Goal: Task Accomplishment & Management: Manage account settings

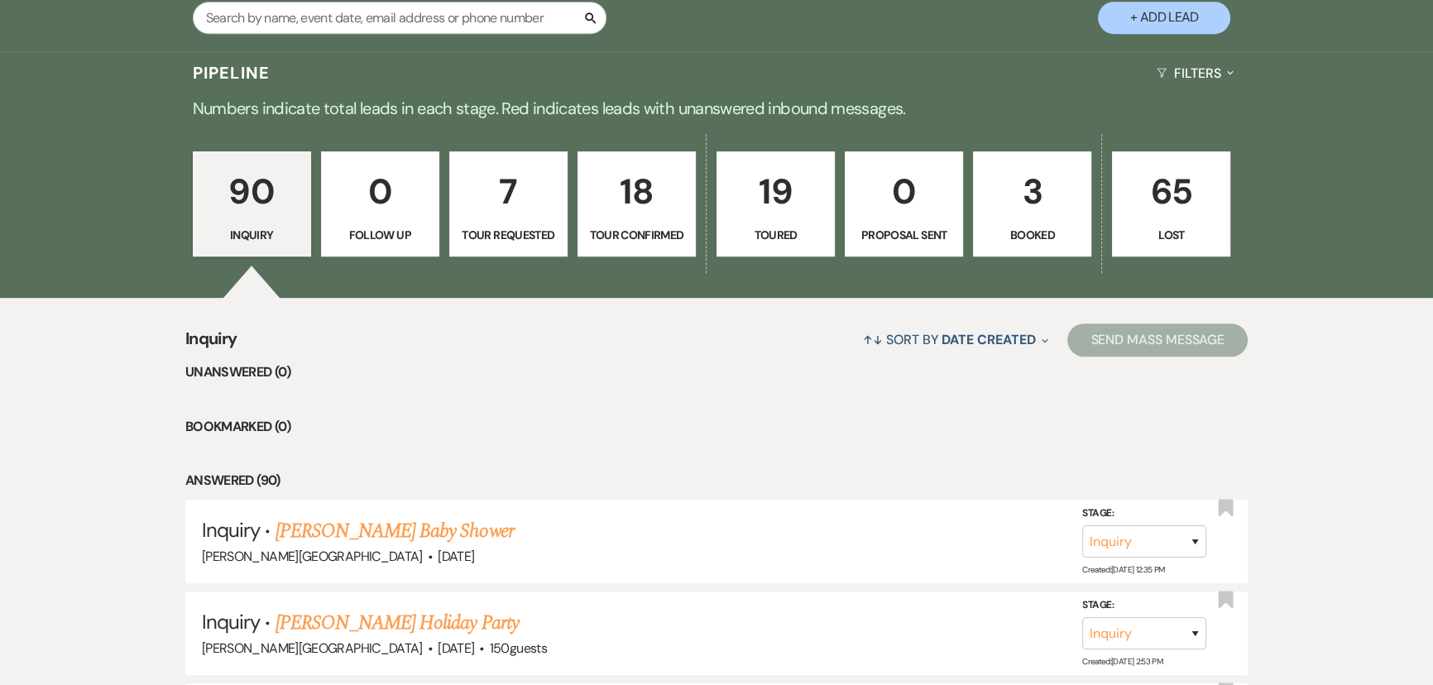
click at [655, 185] on p "18" at bounding box center [636, 191] width 97 height 55
select select "4"
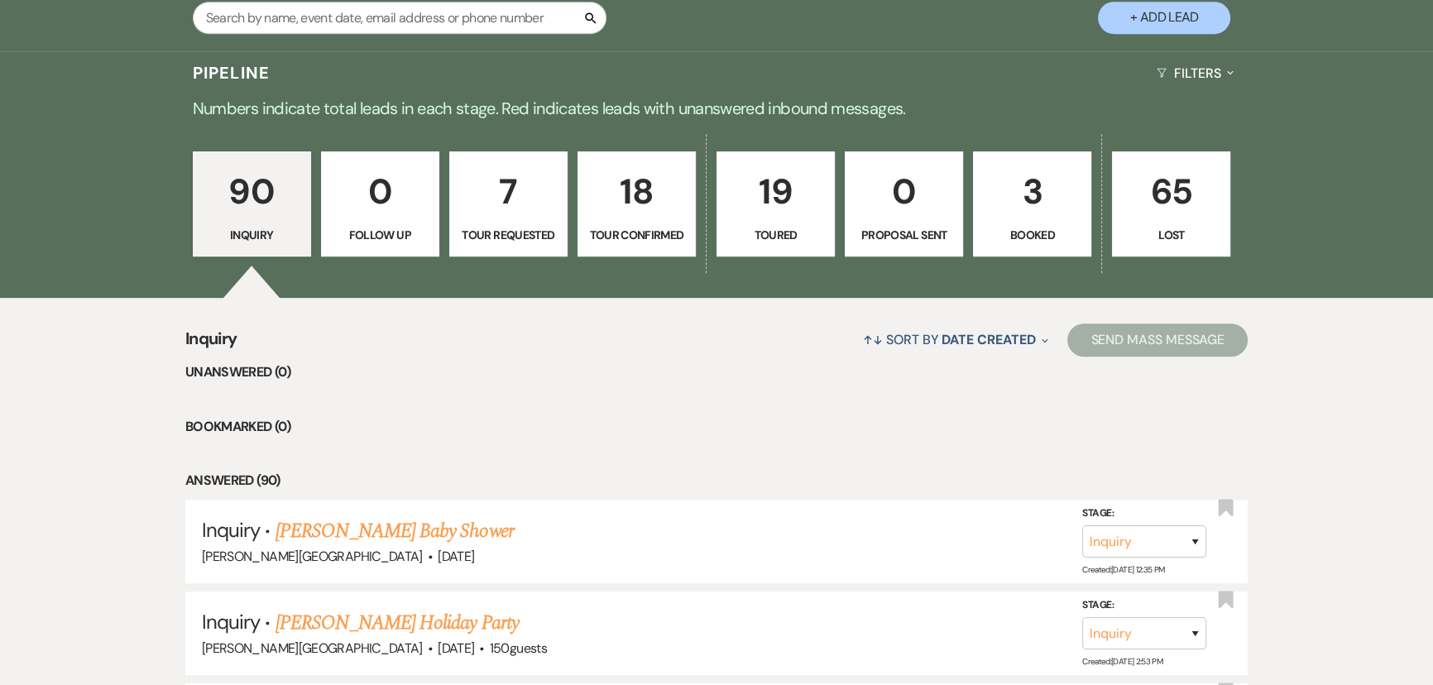
select select "4"
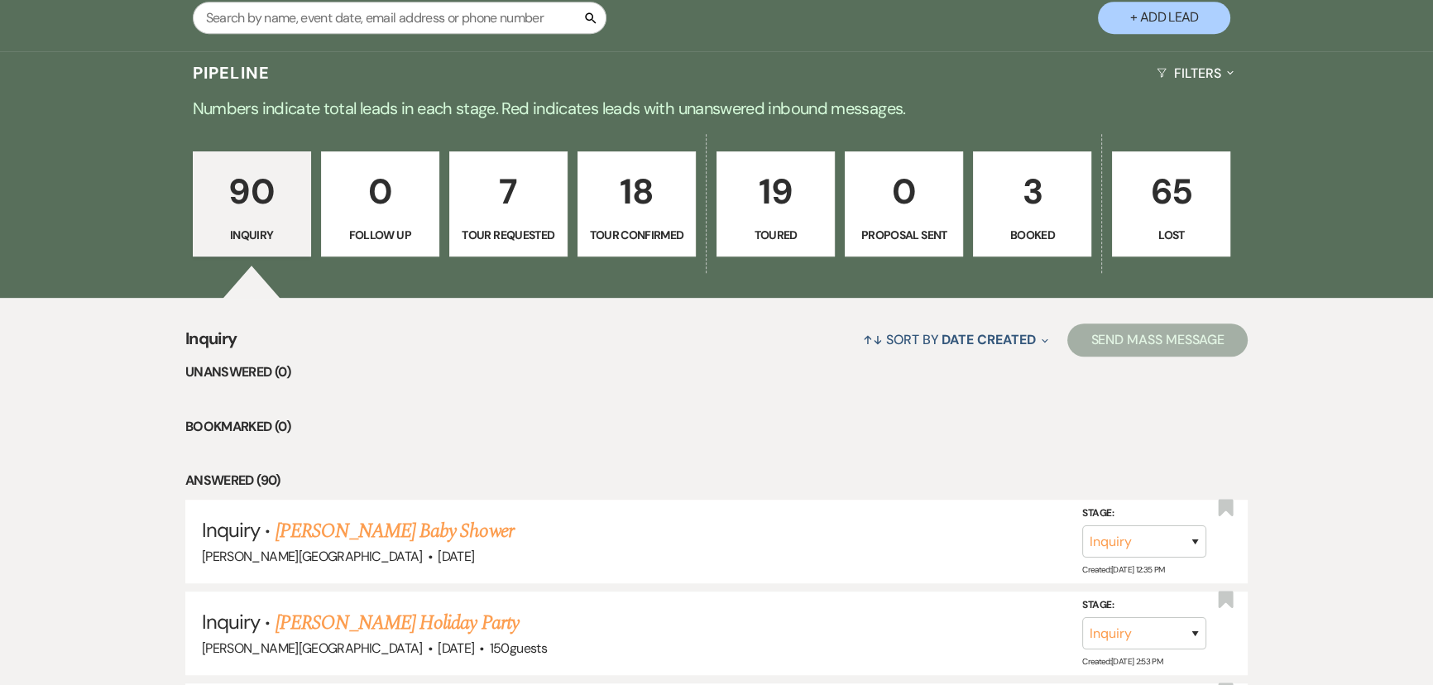
select select "4"
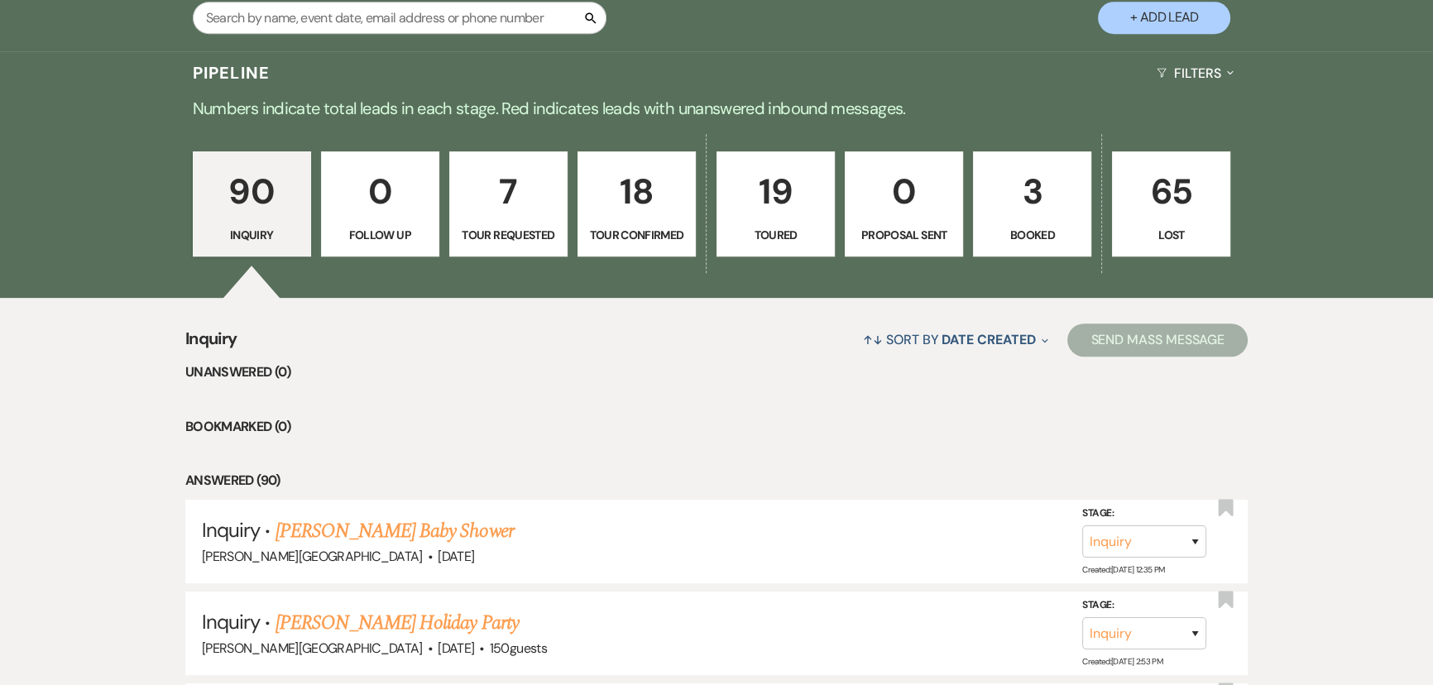
select select "4"
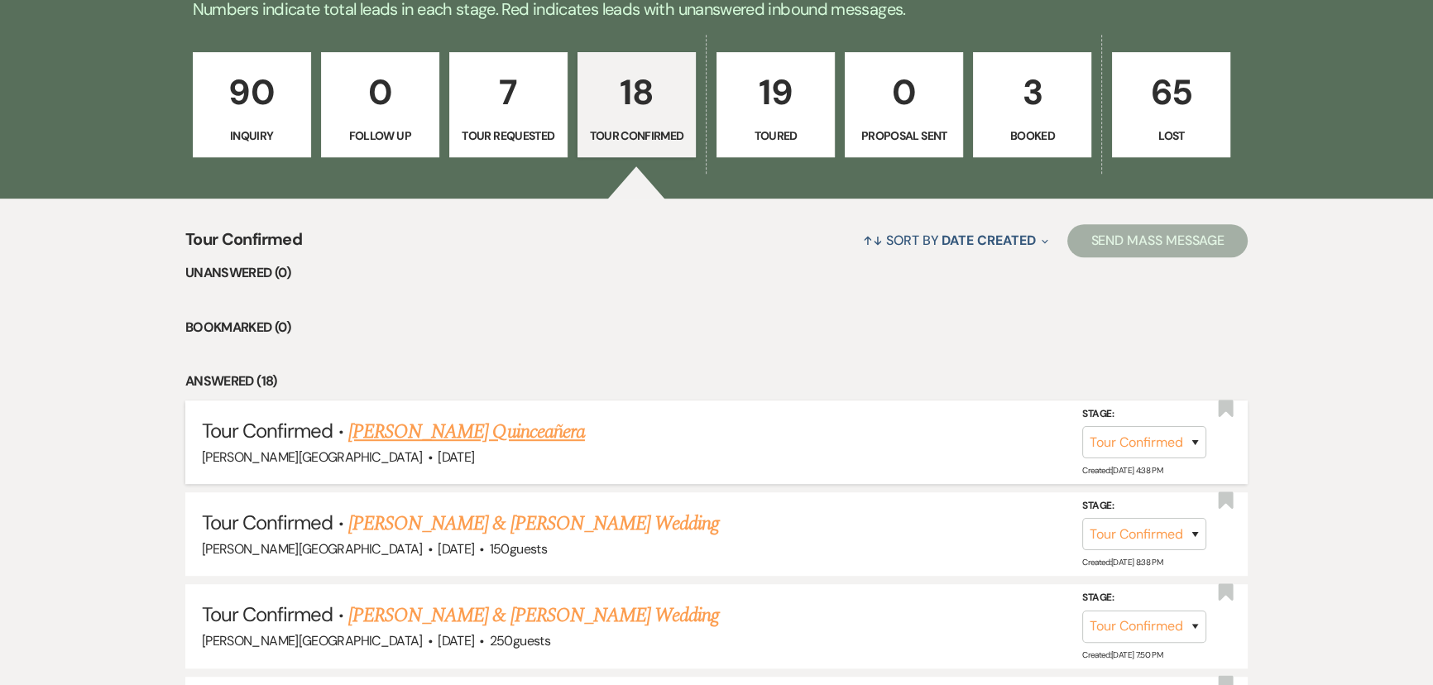
scroll to position [1307, 0]
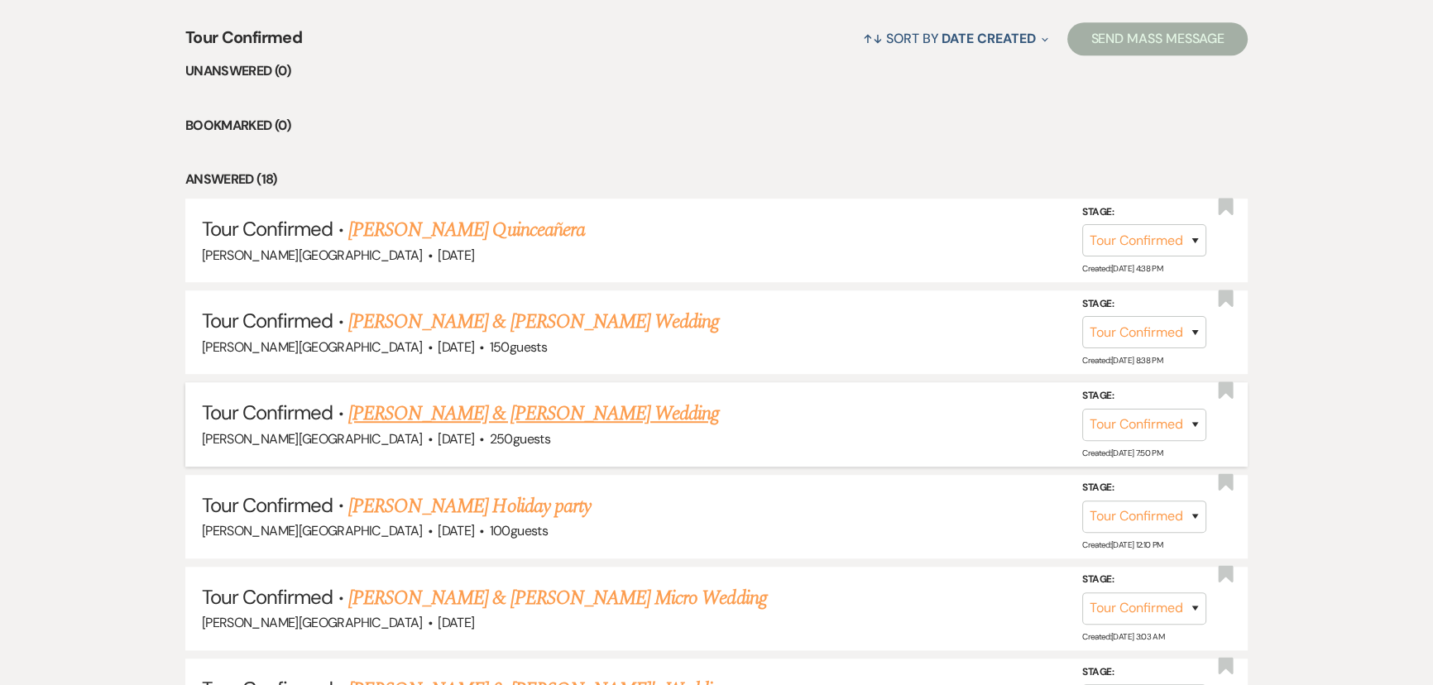
click at [454, 407] on link "[PERSON_NAME] & [PERSON_NAME] Wedding" at bounding box center [533, 414] width 371 height 30
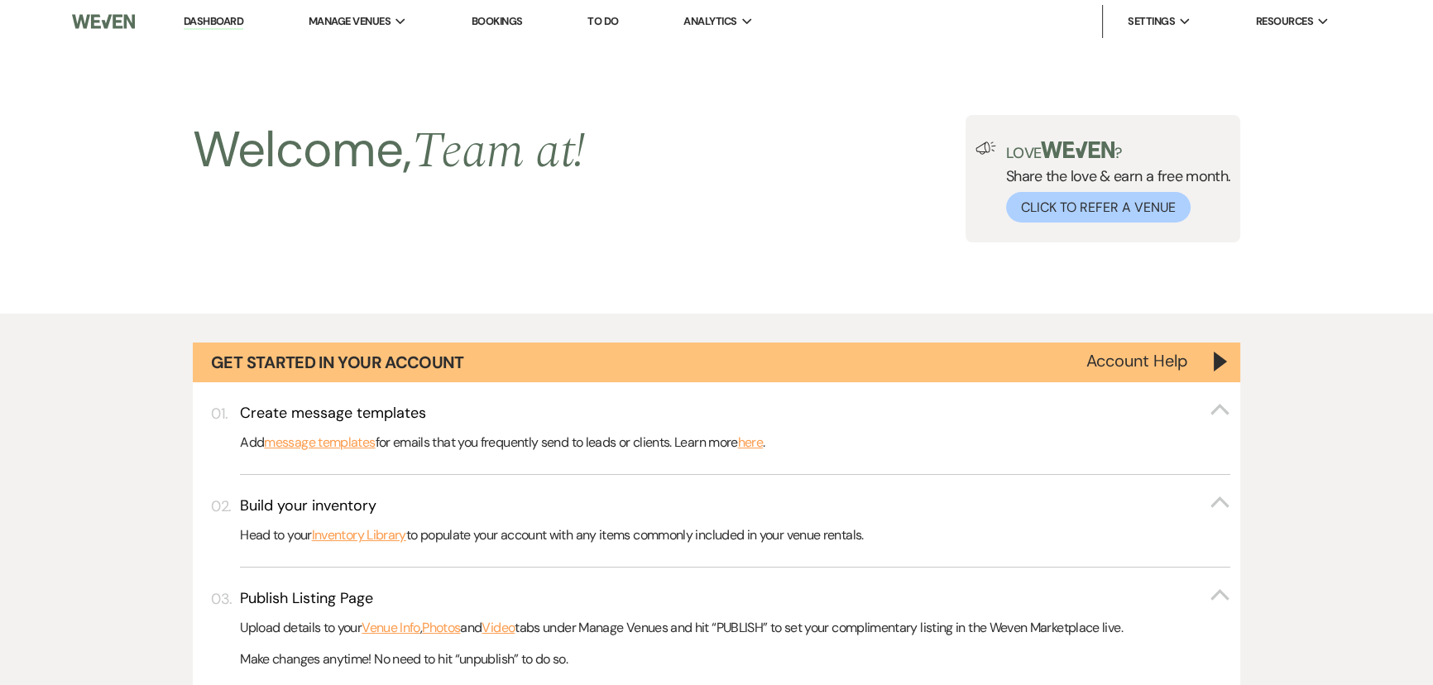
select select "4"
select select "5"
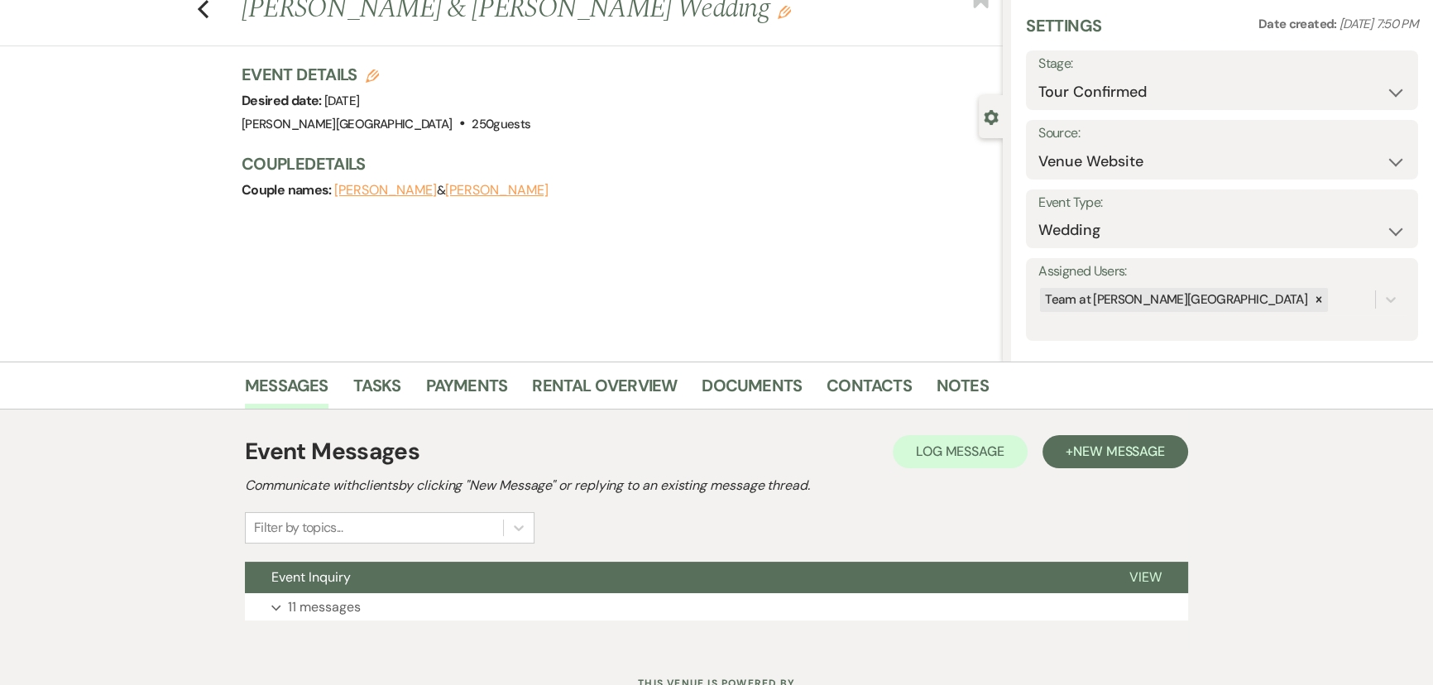
scroll to position [119, 0]
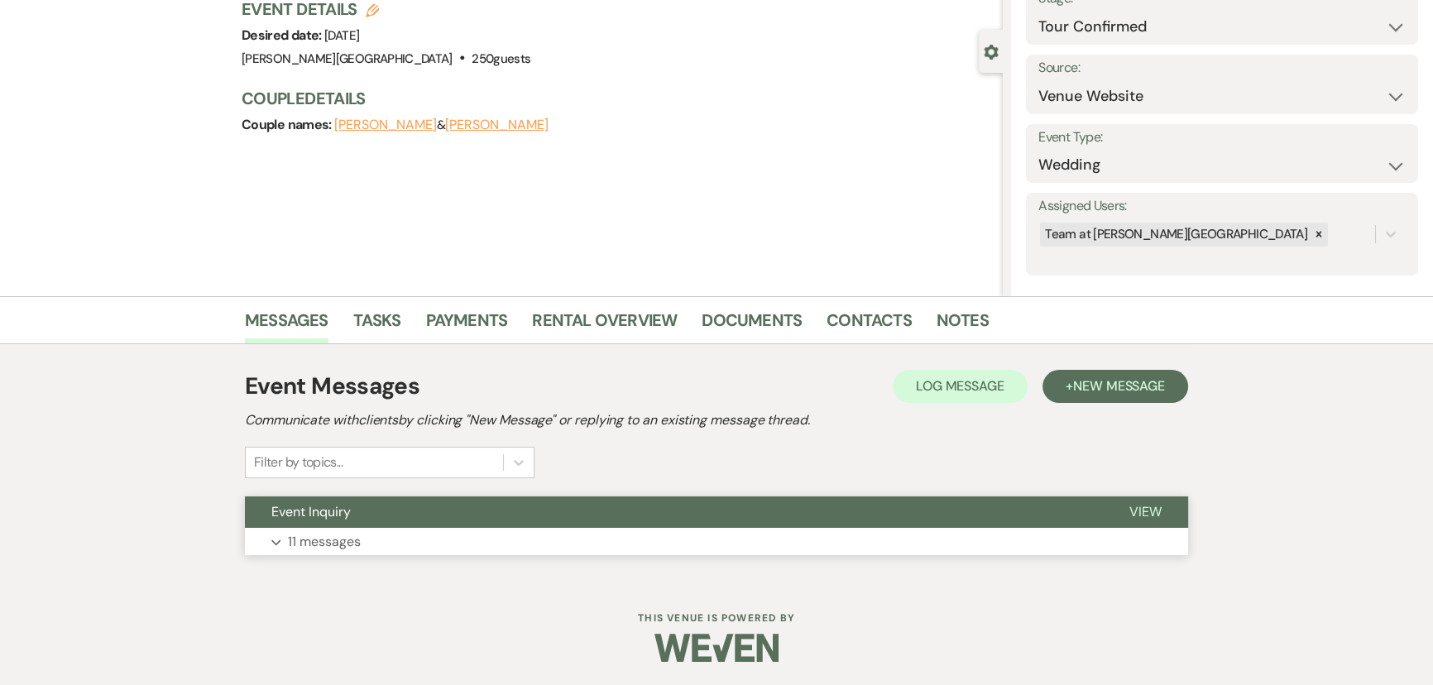
click at [310, 542] on p "11 messages" at bounding box center [324, 542] width 73 height 22
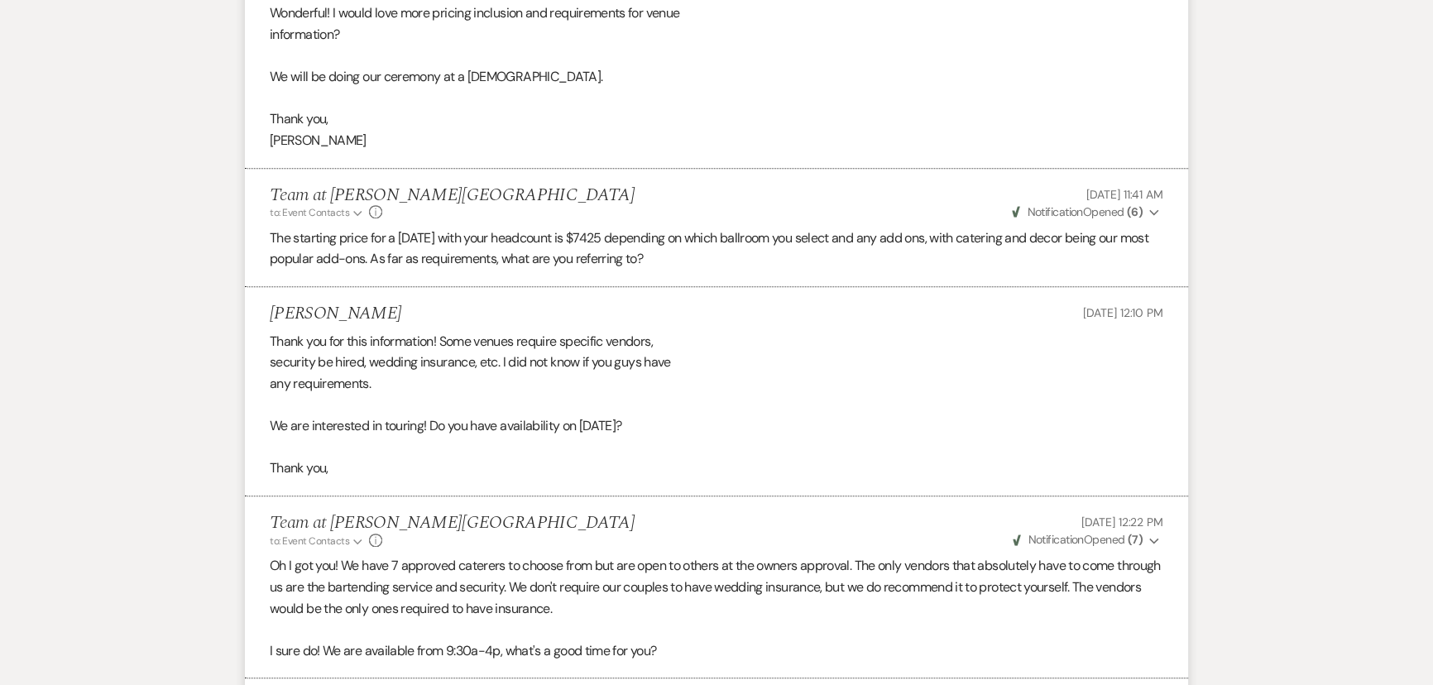
scroll to position [1321, 0]
